Goal: Use online tool/utility: Utilize a website feature to perform a specific function

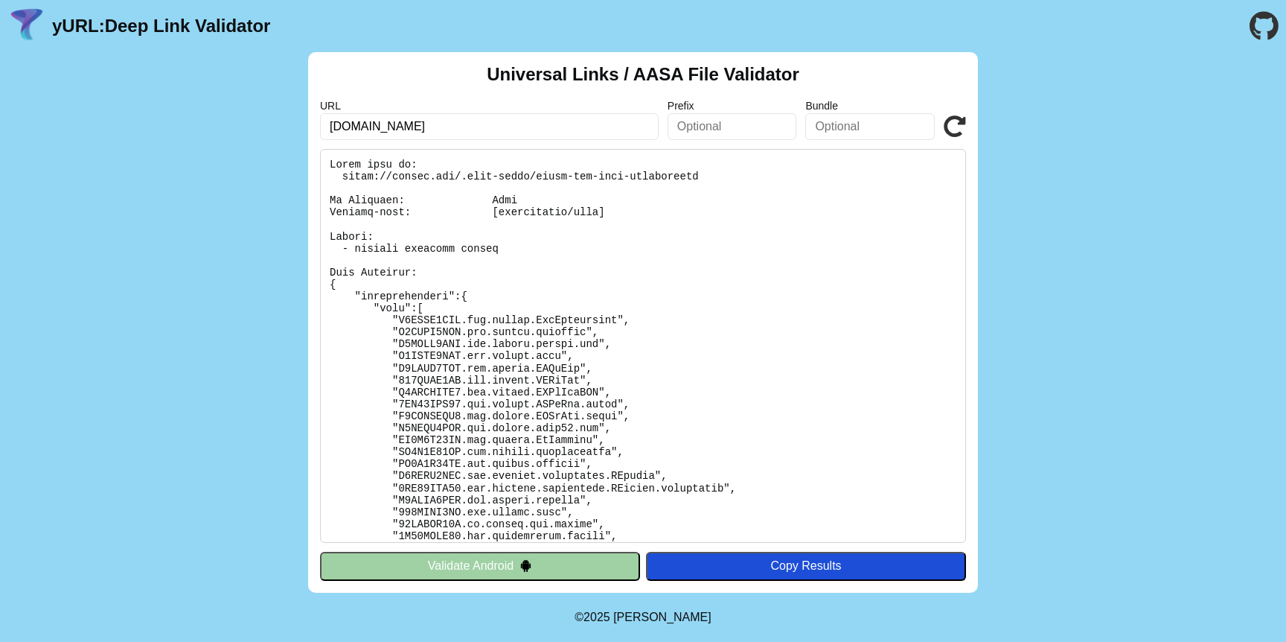
click at [468, 124] on input "intuit.com" at bounding box center [489, 126] width 339 height 27
paste input "upload-files.app."
type input "[DOMAIN_NAME]"
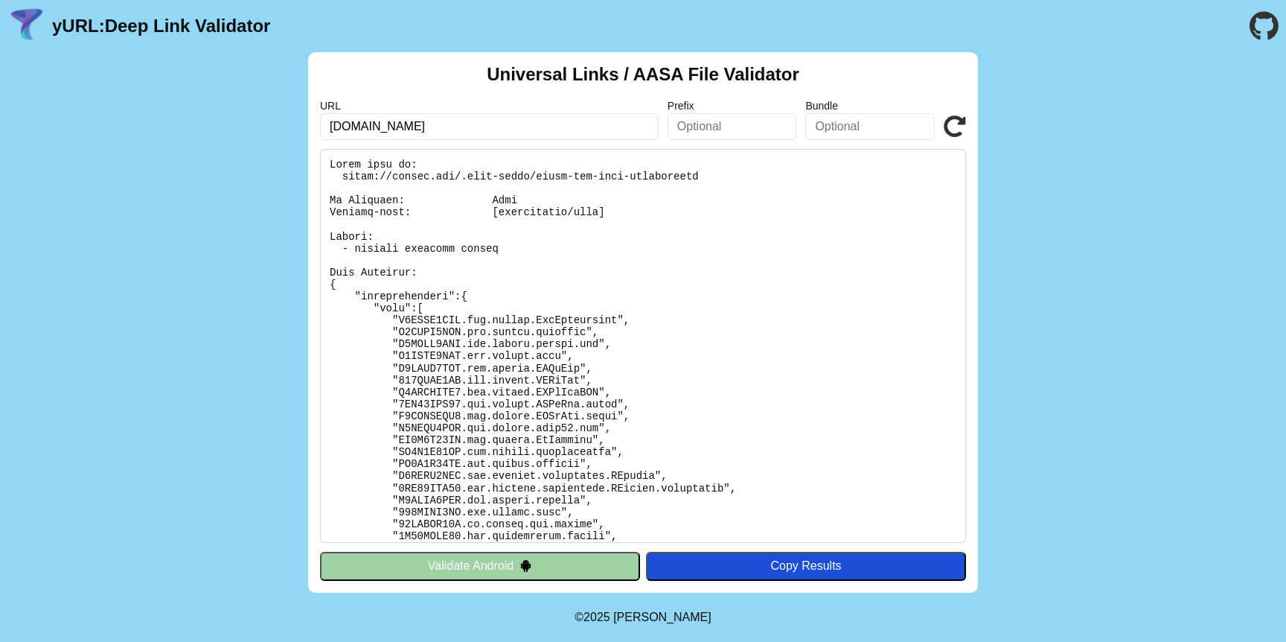
click button "Validate" at bounding box center [0, 0] width 0 height 0
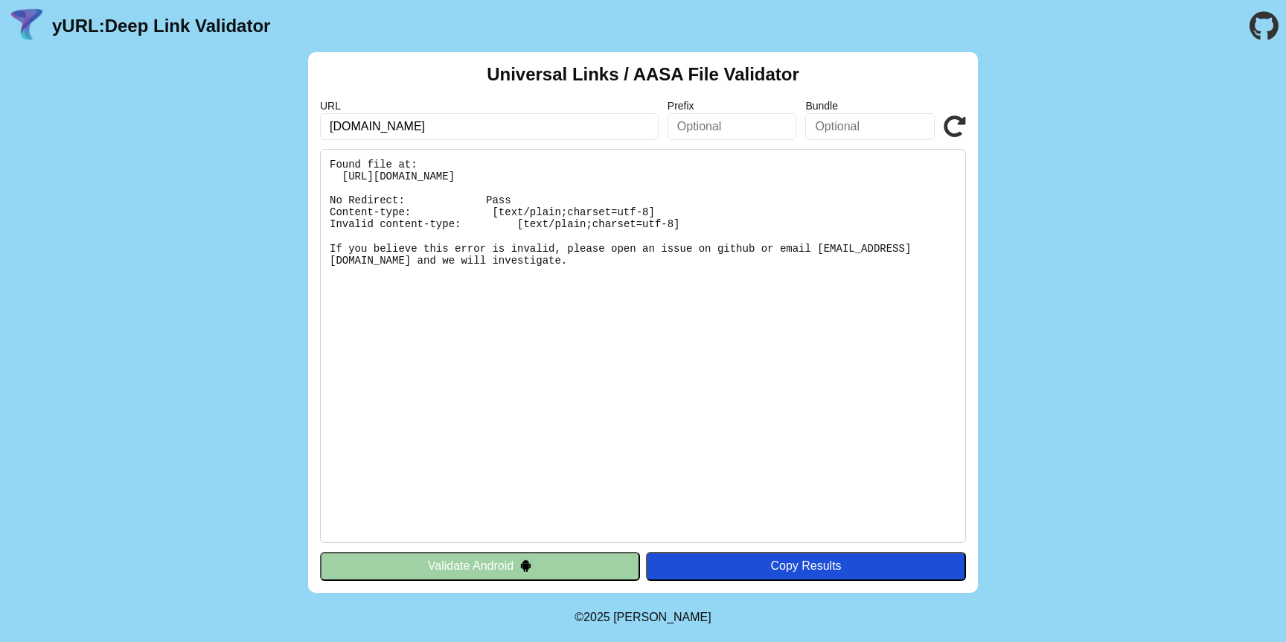
click at [597, 233] on pre "Found file at: [URL][DOMAIN_NAME] No Redirect: Pass Content-type: [text/plain;c…" at bounding box center [643, 346] width 646 height 394
click at [469, 568] on button "Validate Android" at bounding box center [480, 566] width 320 height 28
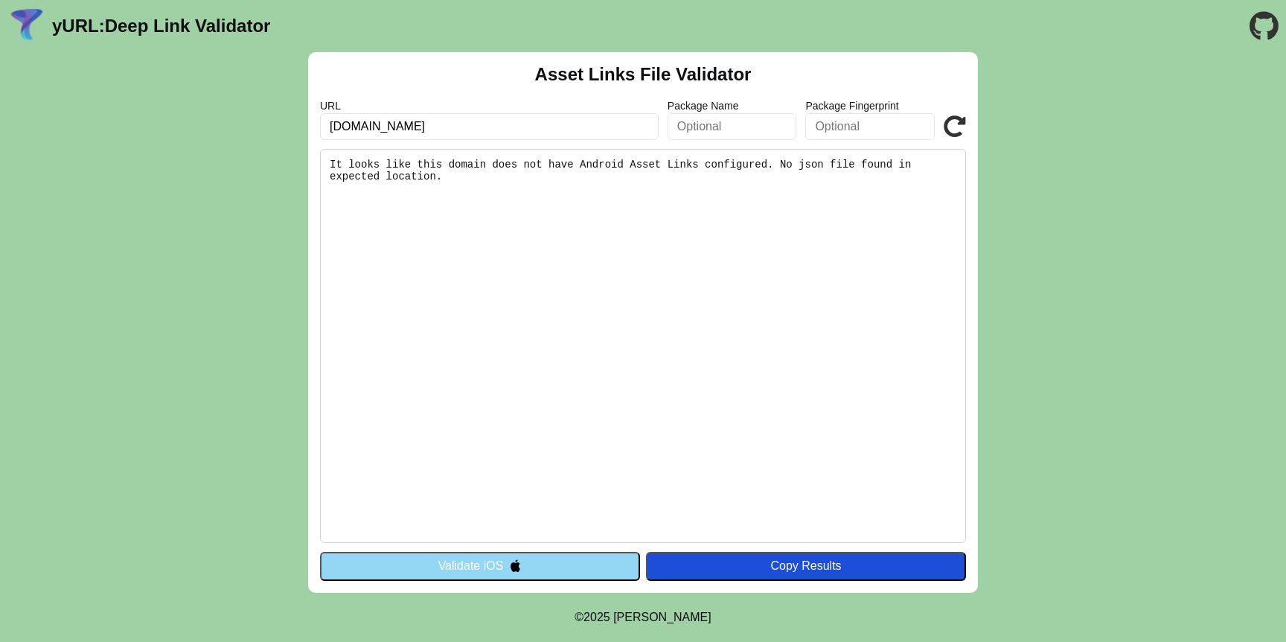
click at [567, 130] on input "[DOMAIN_NAME]" at bounding box center [489, 126] width 339 height 27
click button "Validate" at bounding box center [0, 0] width 0 height 0
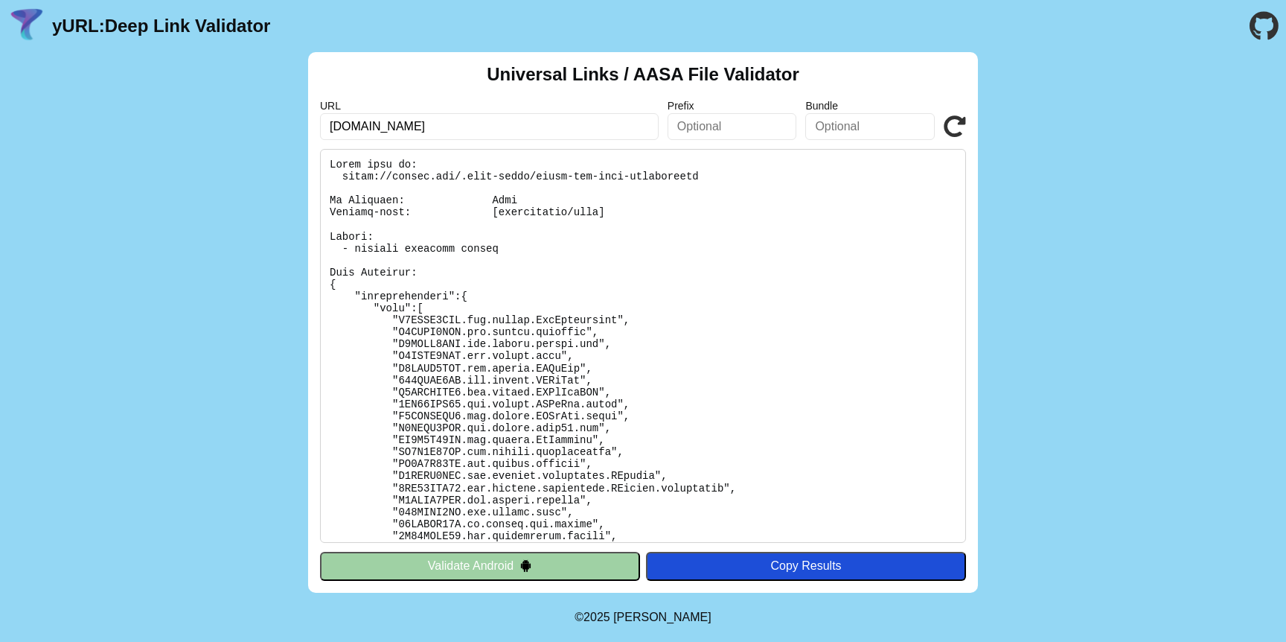
click at [429, 131] on input "intuit.com" at bounding box center [489, 126] width 339 height 27
drag, startPoint x: 369, startPoint y: 179, endPoint x: 721, endPoint y: 179, distance: 352.1
click at [721, 179] on pre at bounding box center [643, 346] width 646 height 394
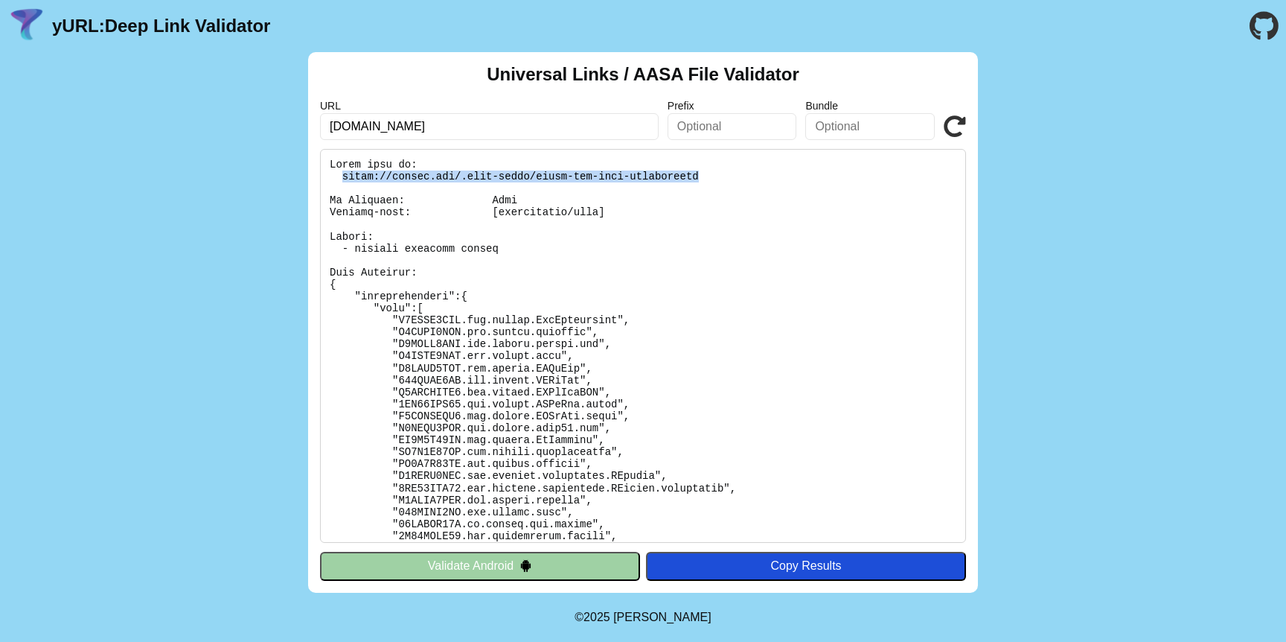
copy pre "https://intuit.com/.well-known/apple-app-site-association"
click at [793, 360] on pre at bounding box center [643, 346] width 646 height 394
click at [494, 129] on input "intuit.com" at bounding box center [489, 126] width 339 height 27
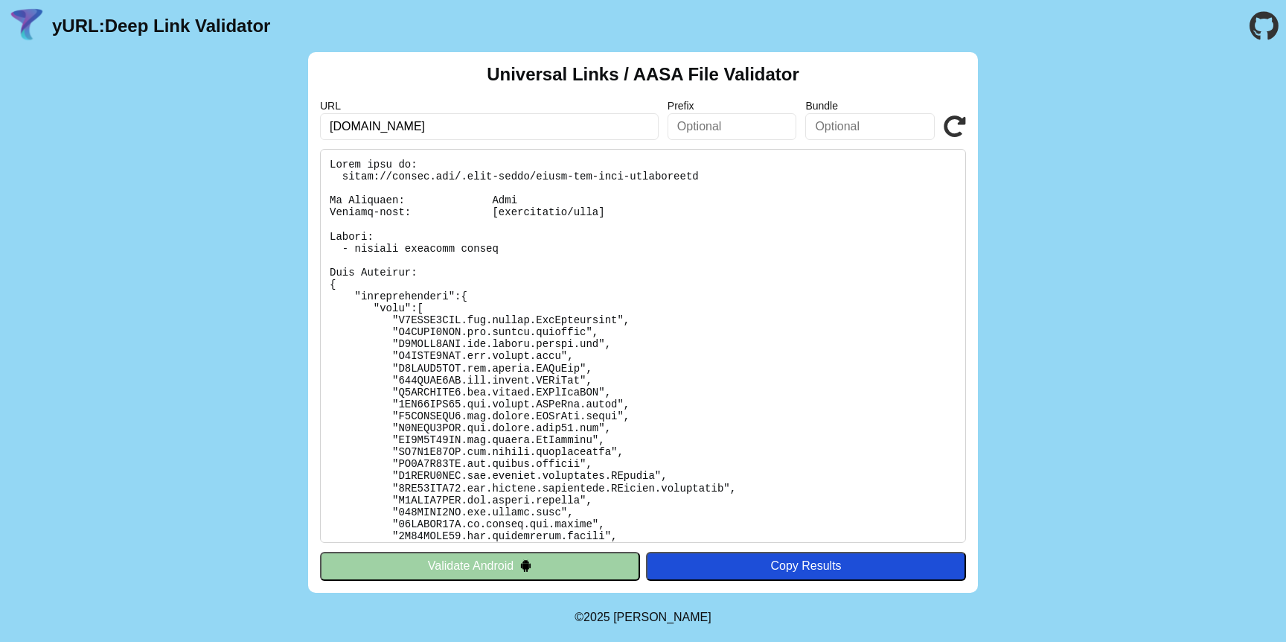
paste input "https://intuit.com/.well-known/apple-app-site-association"
type input "https://intuit.com/.well-known/apple-app-site-association"
click button "Validate" at bounding box center [0, 0] width 0 height 0
click at [494, 129] on input "[URL][DOMAIN_NAME]" at bounding box center [489, 126] width 339 height 27
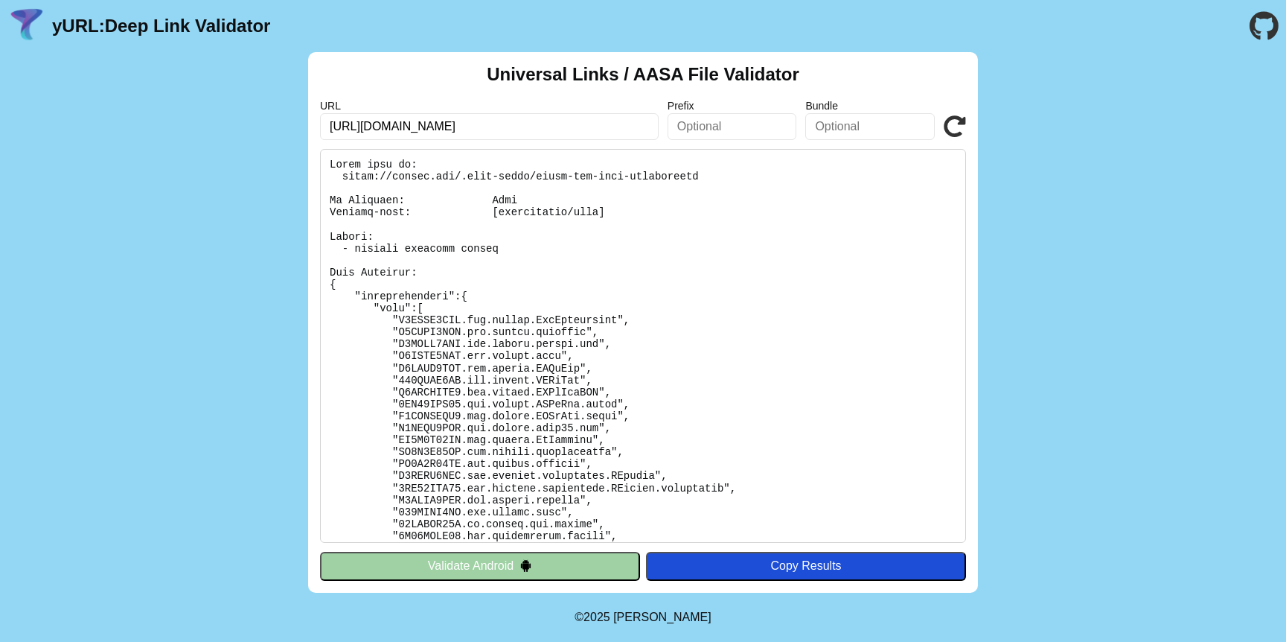
click at [494, 129] on input "[URL][DOMAIN_NAME]" at bounding box center [489, 126] width 339 height 27
paste input "[DOMAIN_NAME]"
type input "[DOMAIN_NAME]"
click button "Validate" at bounding box center [0, 0] width 0 height 0
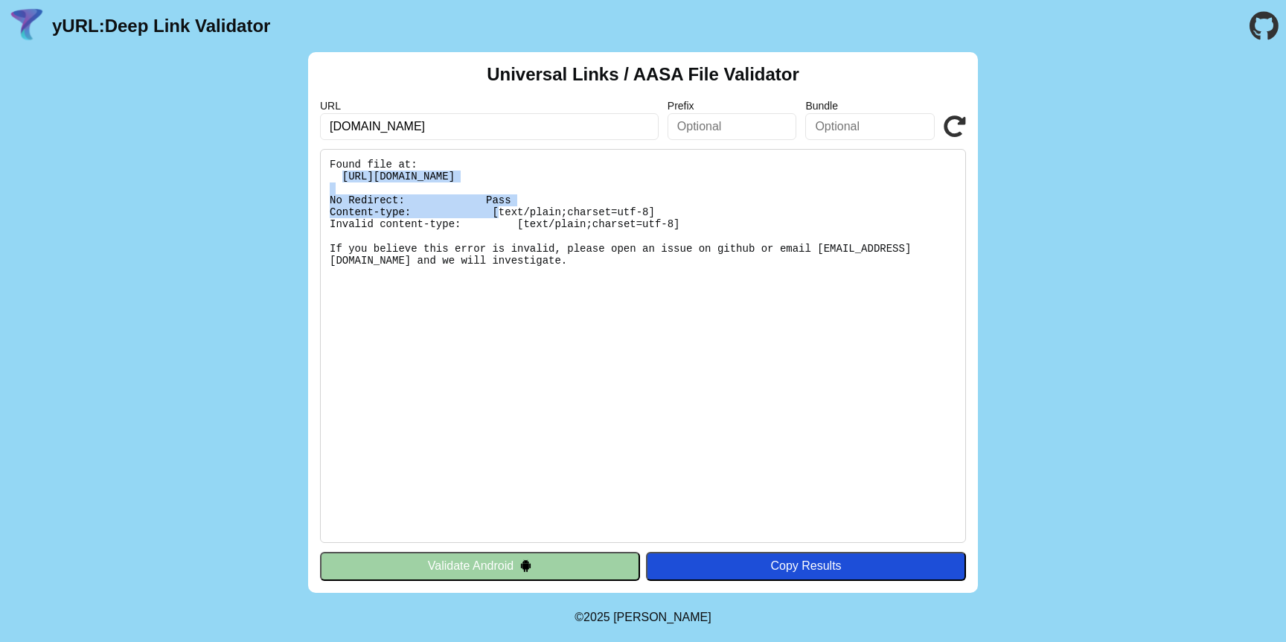
drag, startPoint x: 342, startPoint y: 172, endPoint x: 733, endPoint y: 177, distance: 391.6
click at [733, 177] on pre "Found file at: [URL][DOMAIN_NAME] No Redirect: Pass Content-type: [text/plain;c…" at bounding box center [643, 346] width 646 height 394
copy pre "https://upload-files.app.intuit.com/apple-app-site-association"
click at [855, 273] on pre "Found file at: [URL][DOMAIN_NAME] No Redirect: Pass Content-type: [text/plain;c…" at bounding box center [643, 346] width 646 height 394
click at [1264, 33] on icon "Go to the GitHub project" at bounding box center [1264, 26] width 29 height 52
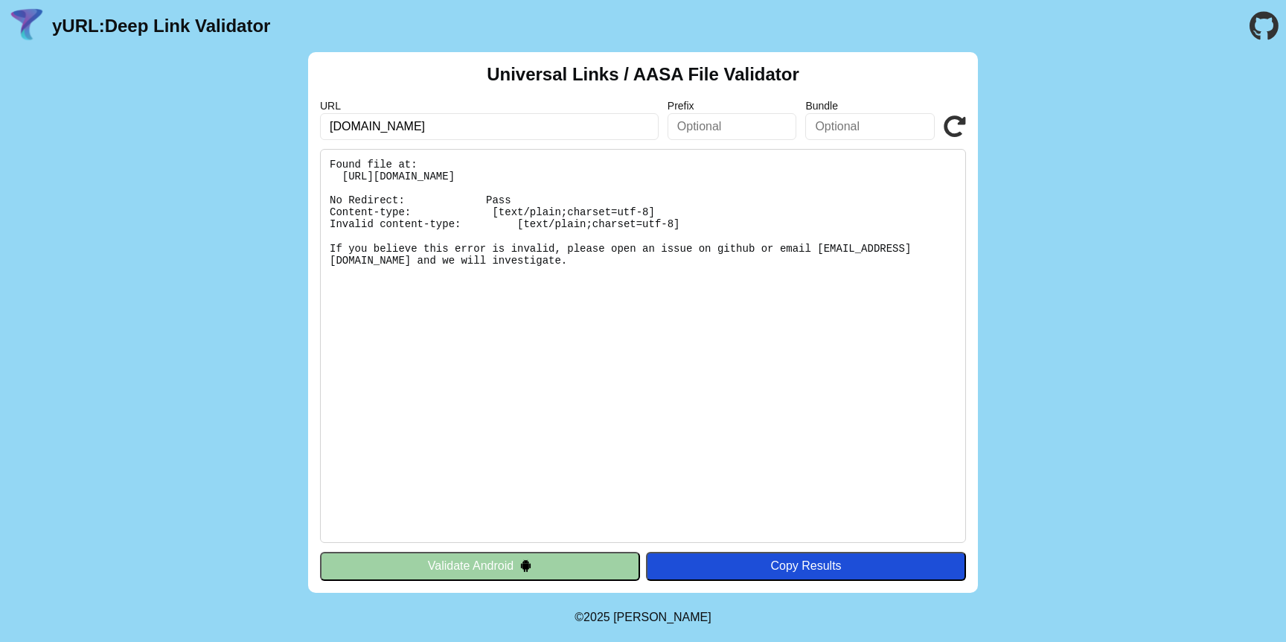
click at [606, 226] on pre "Found file at: [URL][DOMAIN_NAME] No Redirect: Pass Content-type: [text/plain;c…" at bounding box center [643, 346] width 646 height 394
copy pre "charset"
